Goal: Book appointment/travel/reservation

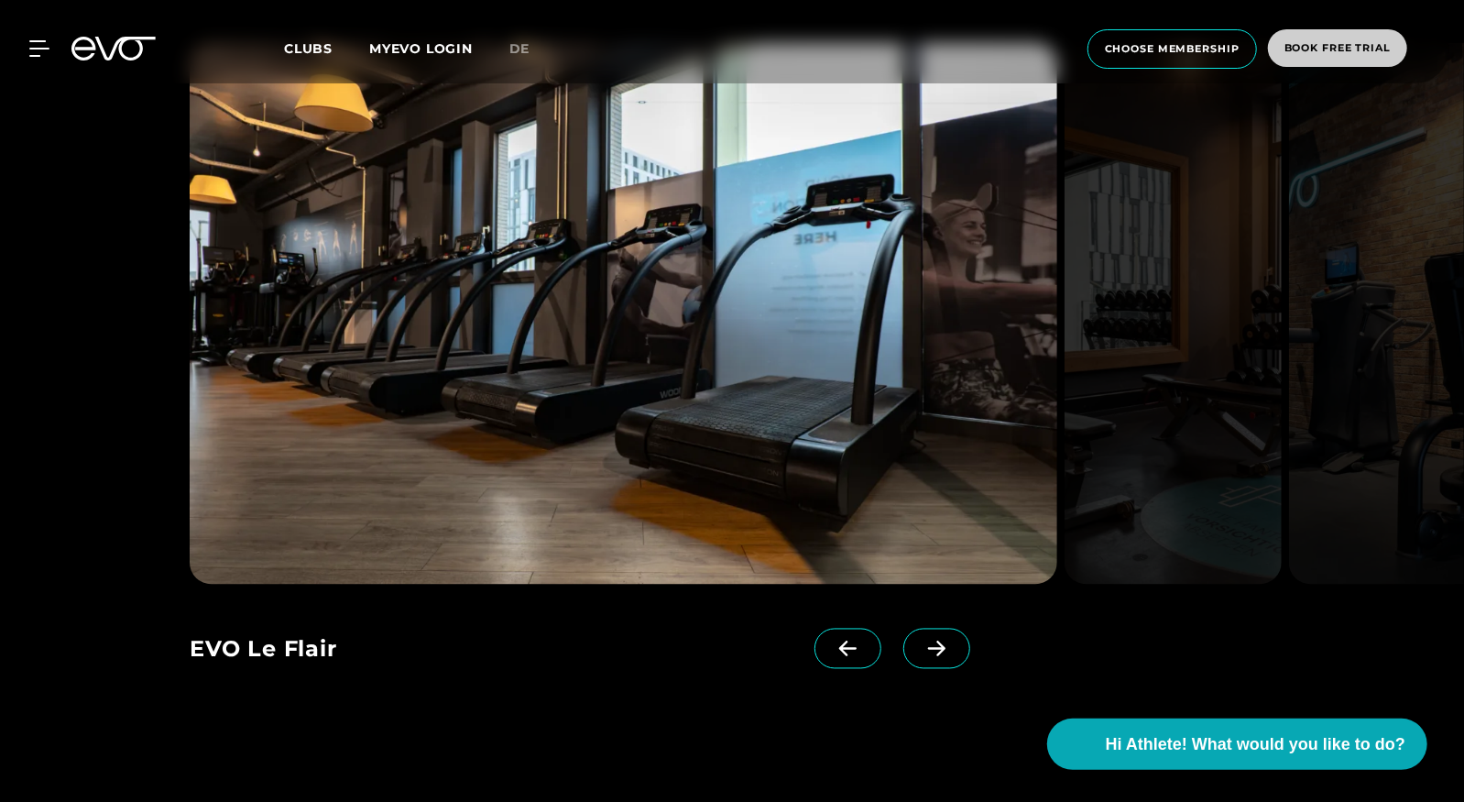
click at [1285, 47] on span "book free trial" at bounding box center [1338, 48] width 106 height 16
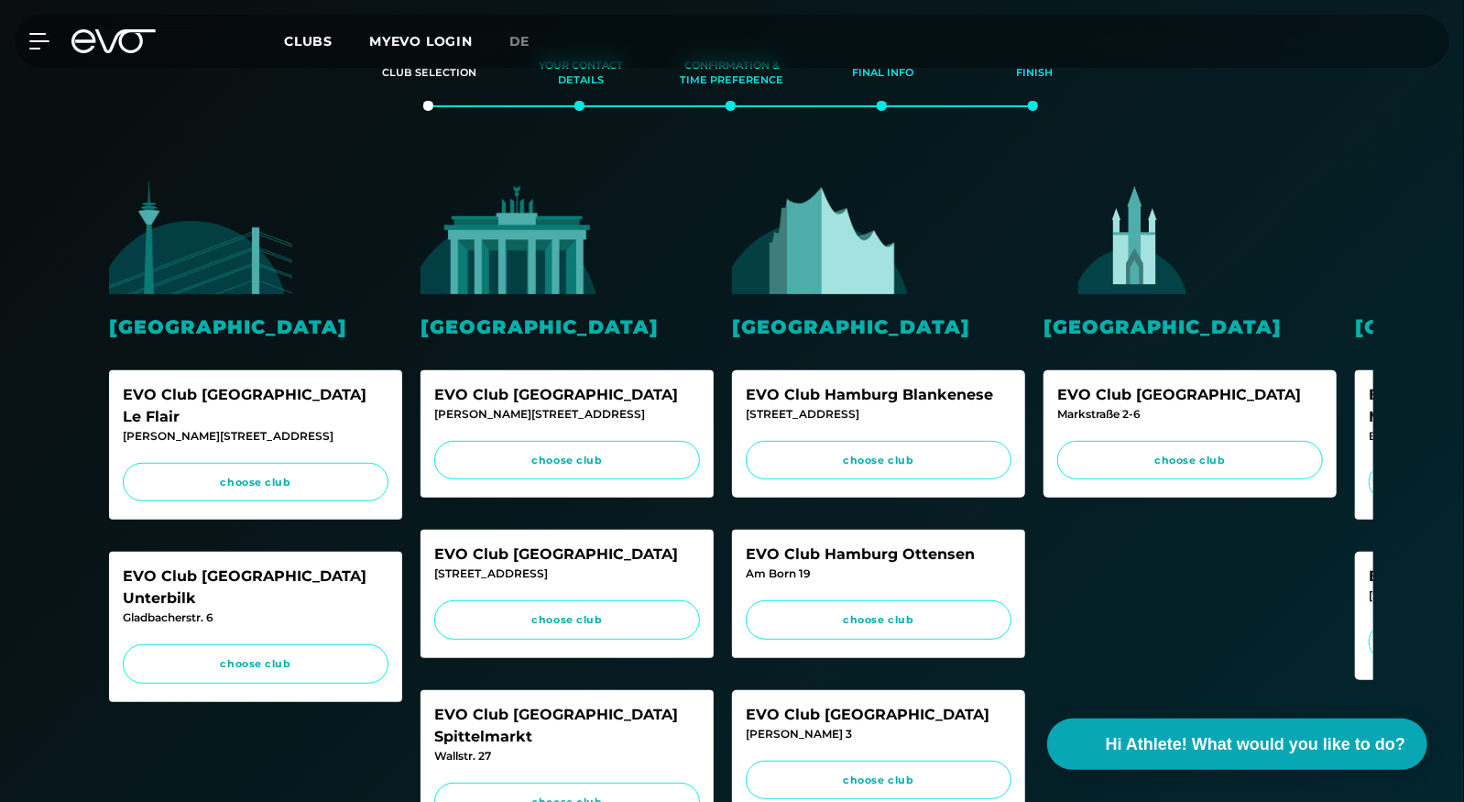
scroll to position [280, 0]
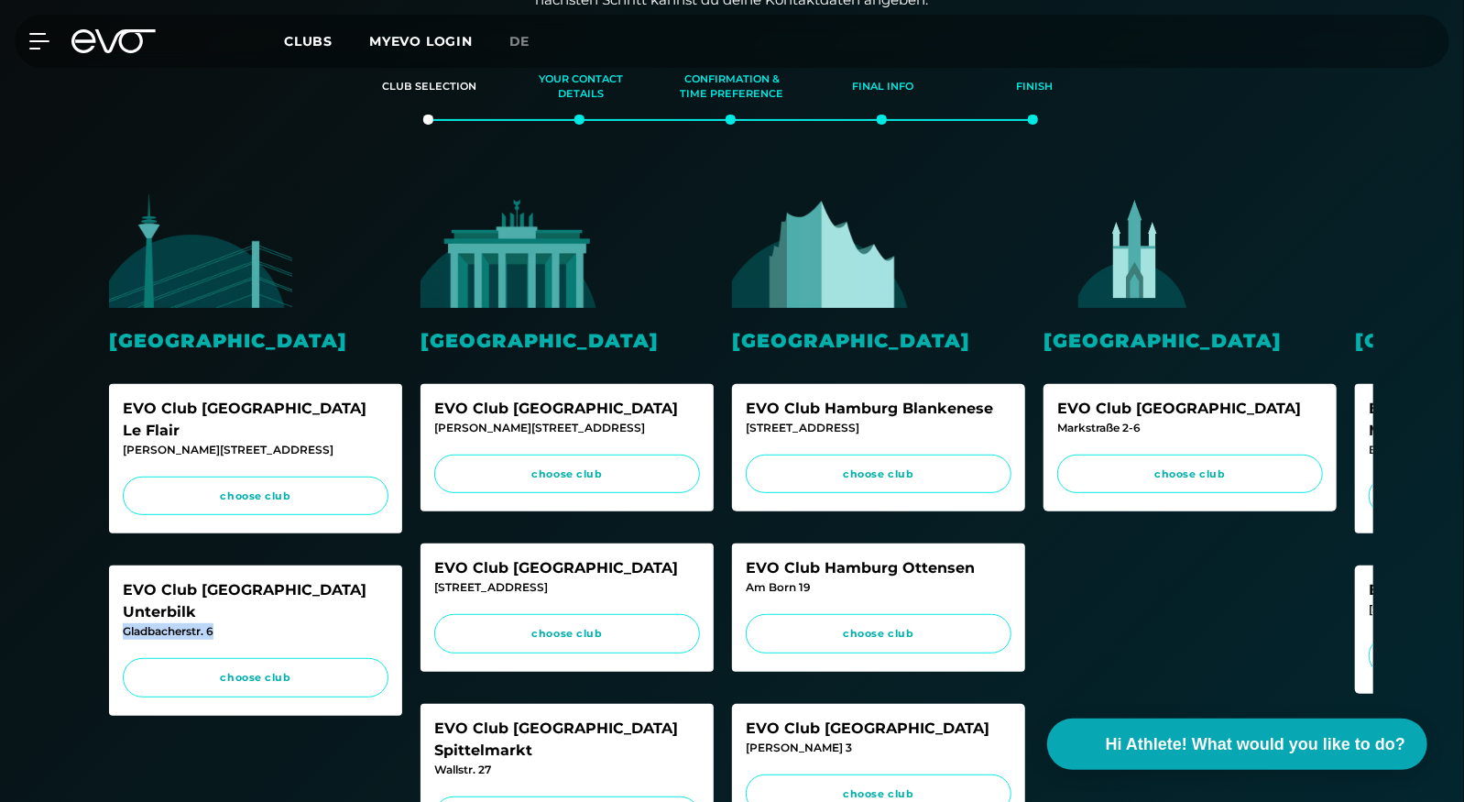
drag, startPoint x: 244, startPoint y: 590, endPoint x: 120, endPoint y: 592, distance: 123.7
click at [120, 592] on div "EVO Club [GEOGRAPHIC_DATA] Unterbilk [STREET_ADDRESS] choose club" at bounding box center [255, 640] width 293 height 150
copy div "Gladbacherstr. 6"
drag, startPoint x: 257, startPoint y: 428, endPoint x: 116, endPoint y: 421, distance: 141.3
click at [116, 421] on div "EVO Club [GEOGRAPHIC_DATA] Le Flair [STREET_ADDRESS] choose club" at bounding box center [255, 459] width 293 height 150
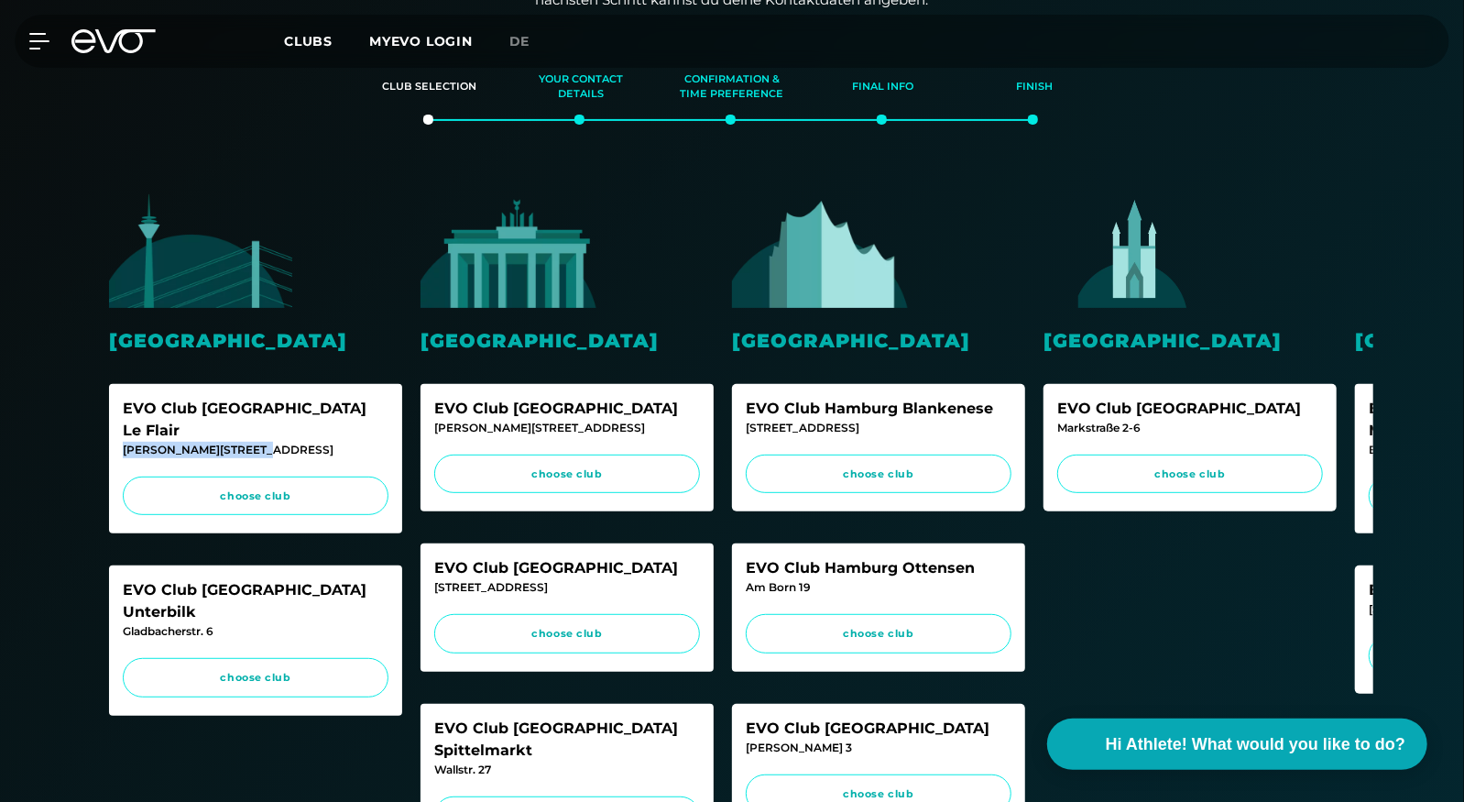
copy div "[PERSON_NAME][STREET_ADDRESS]"
click at [246, 487] on link "choose club" at bounding box center [256, 495] width 266 height 39
